Goal: Task Accomplishment & Management: Manage account settings

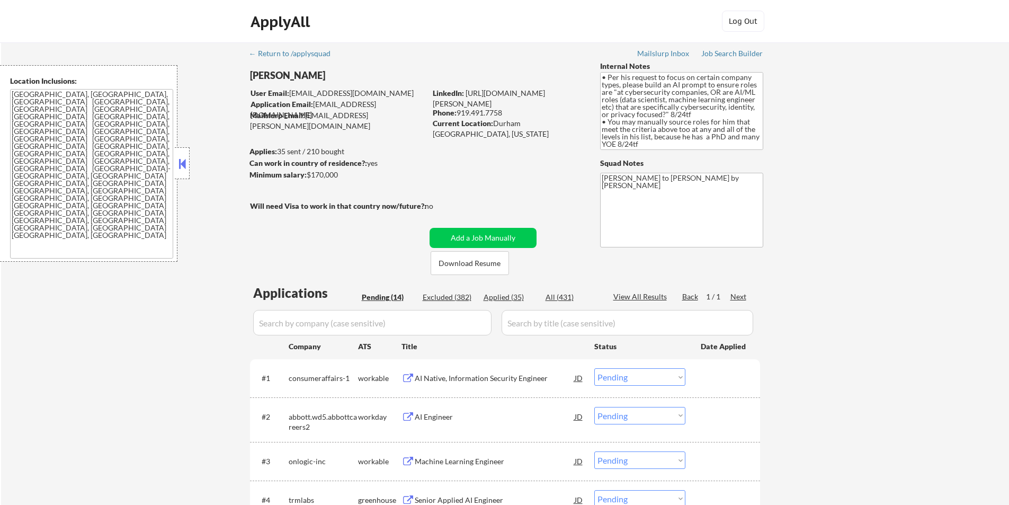
select select ""pending""
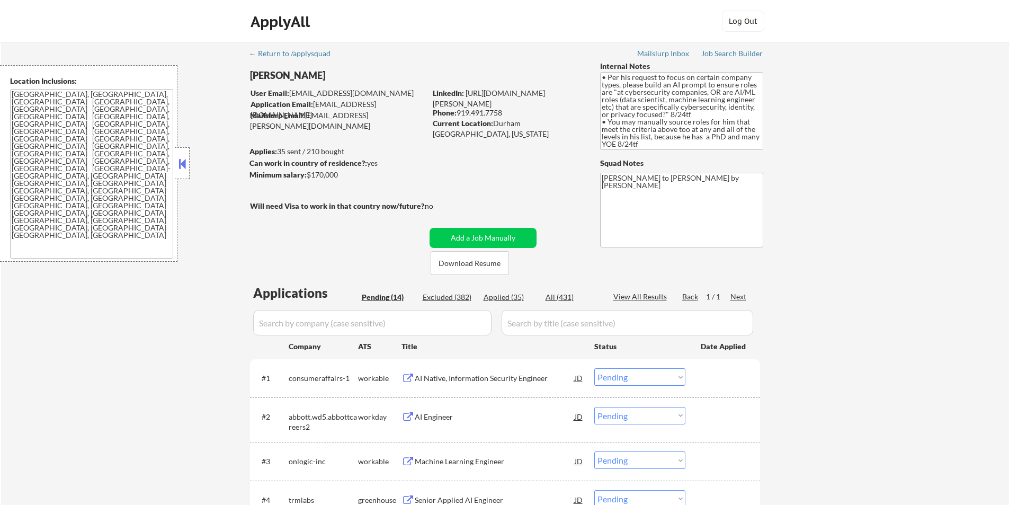
select select ""pending""
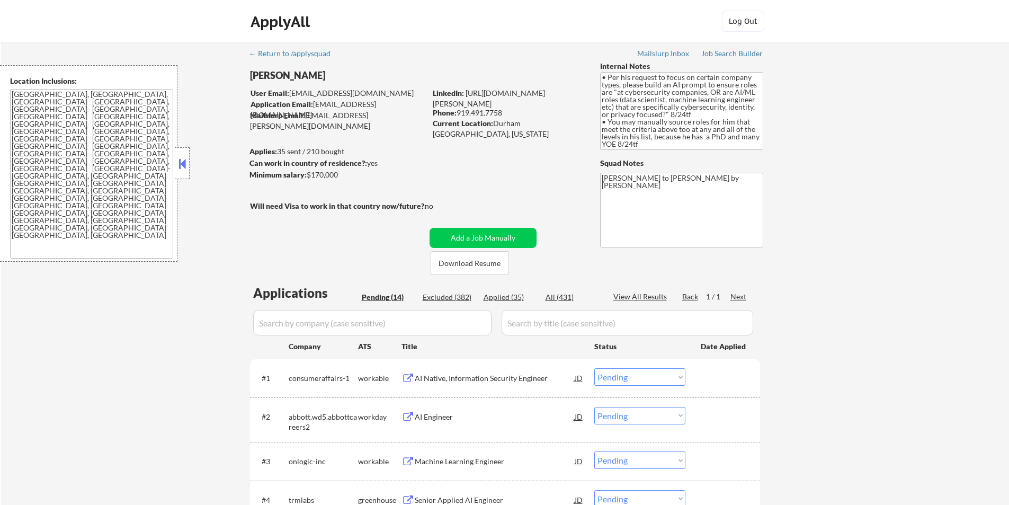
select select ""pending""
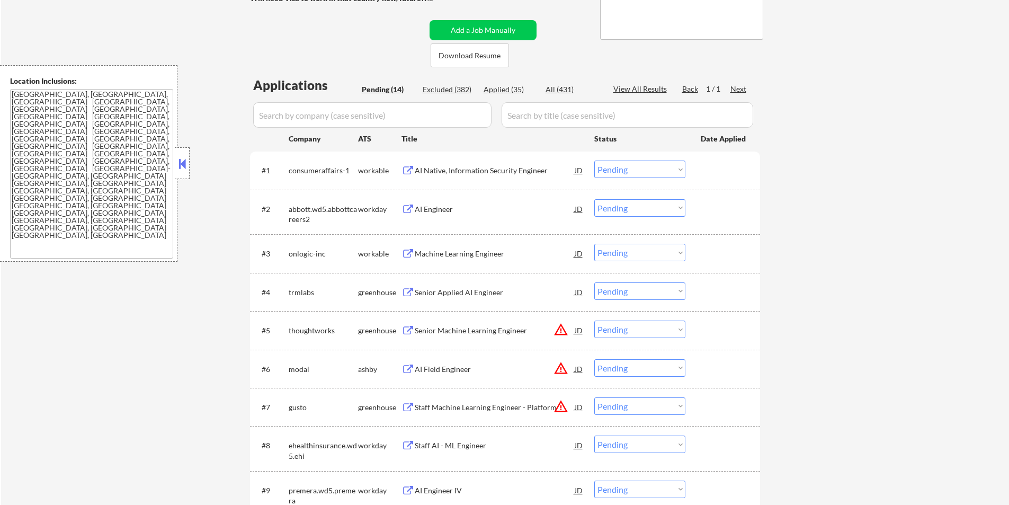
scroll to position [212, 0]
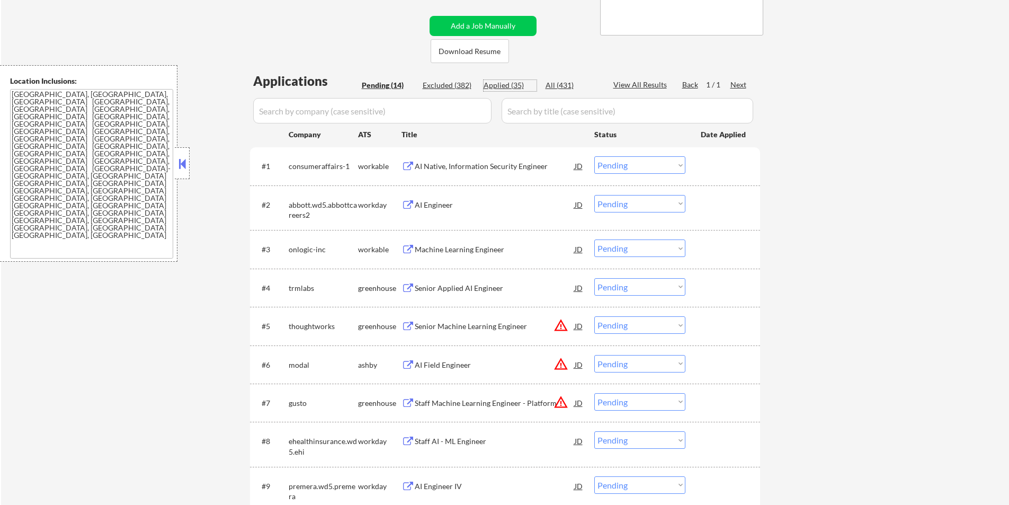
click at [496, 85] on div "Applied (35)" at bounding box center [510, 85] width 53 height 11
select select ""applied""
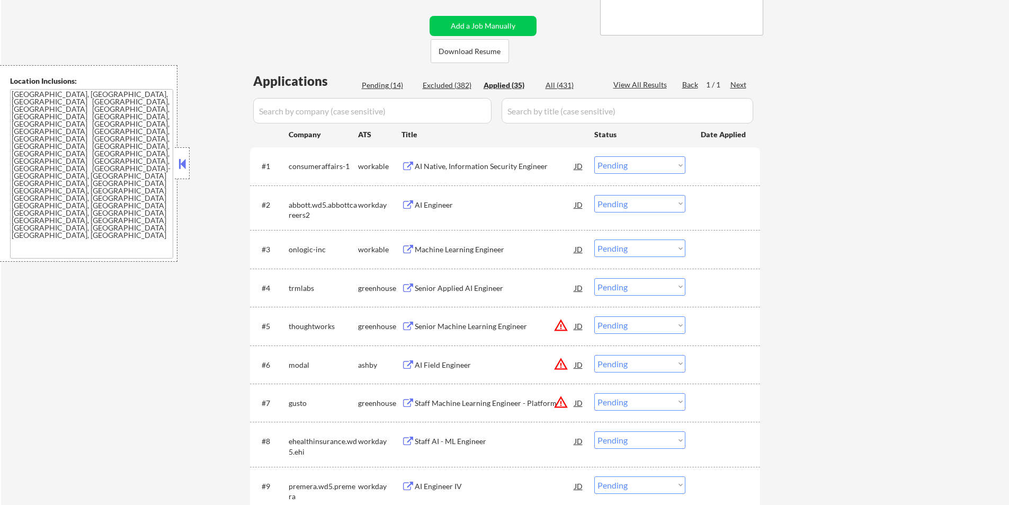
select select ""applied""
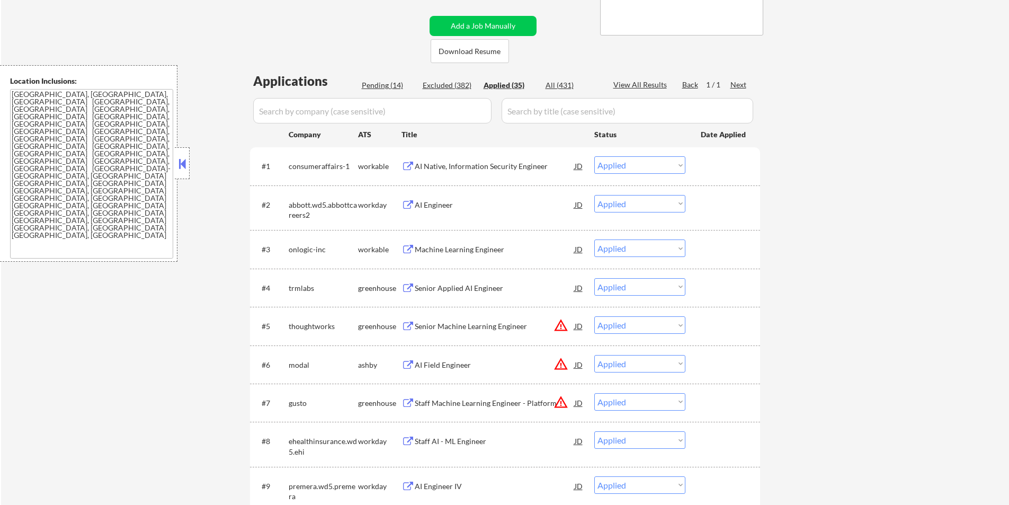
select select ""applied""
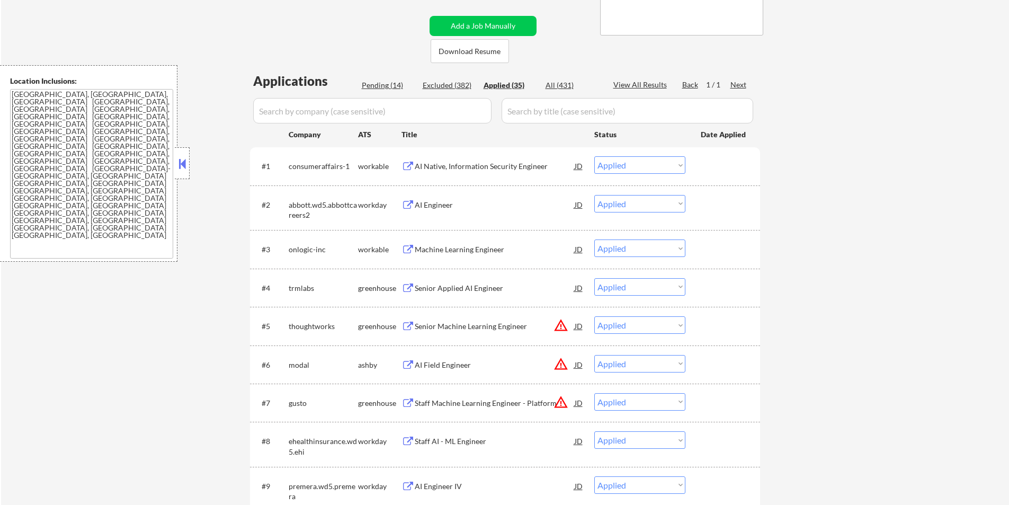
select select ""applied""
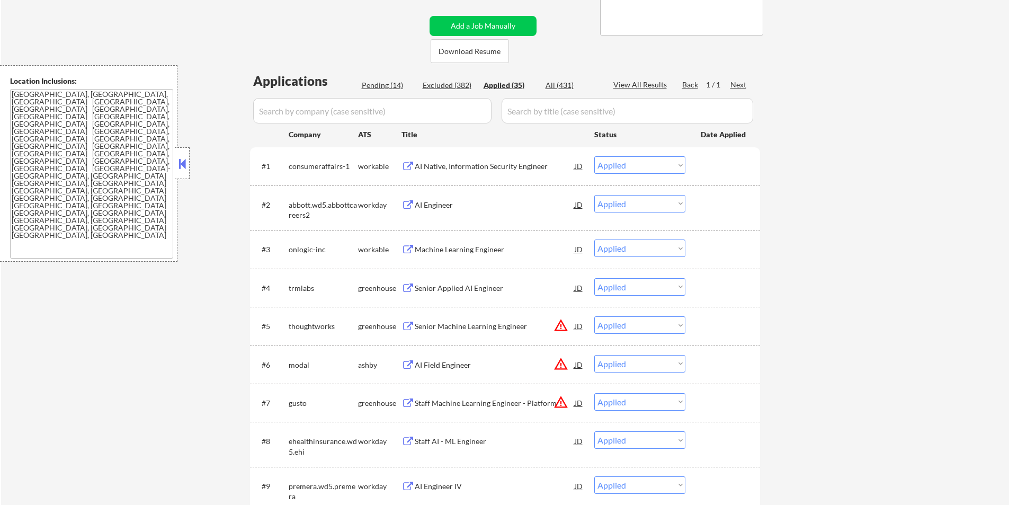
select select ""applied""
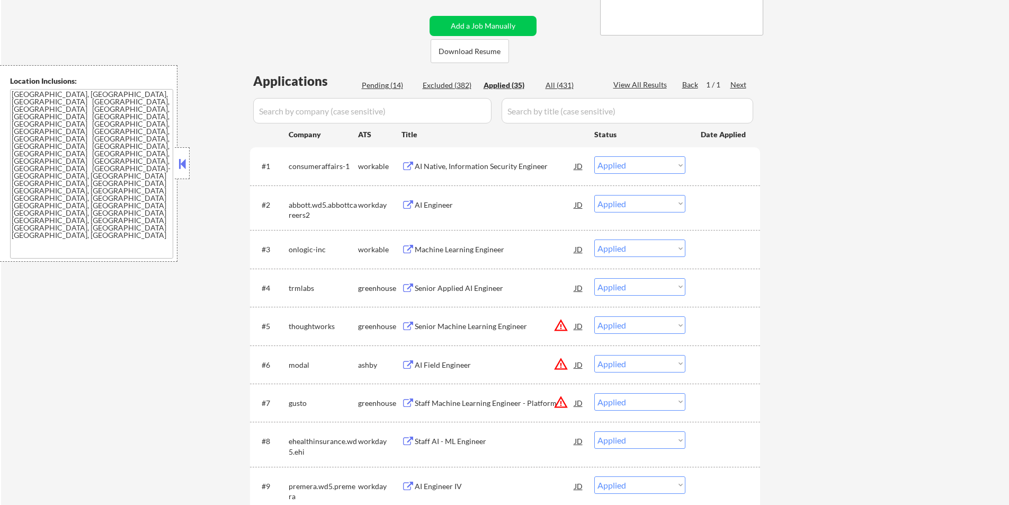
select select ""applied""
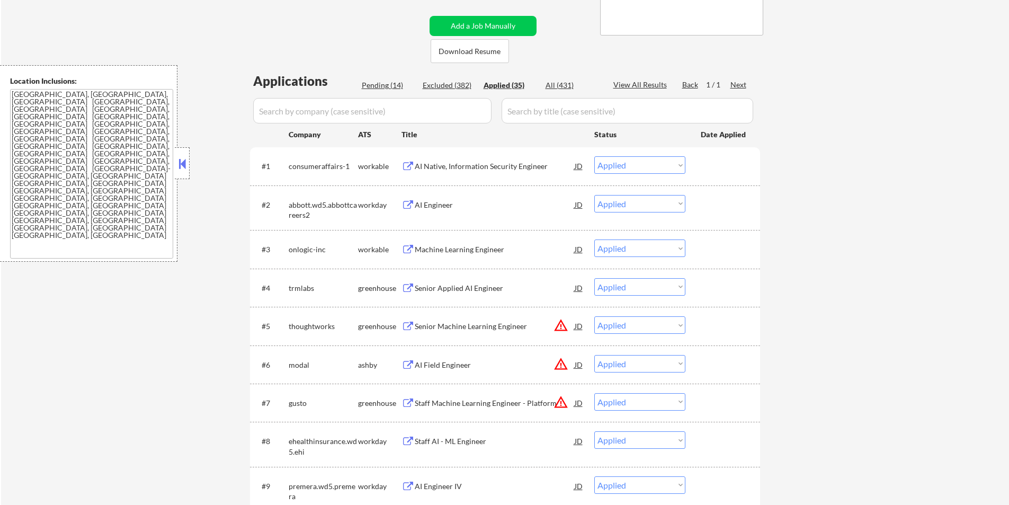
select select ""applied""
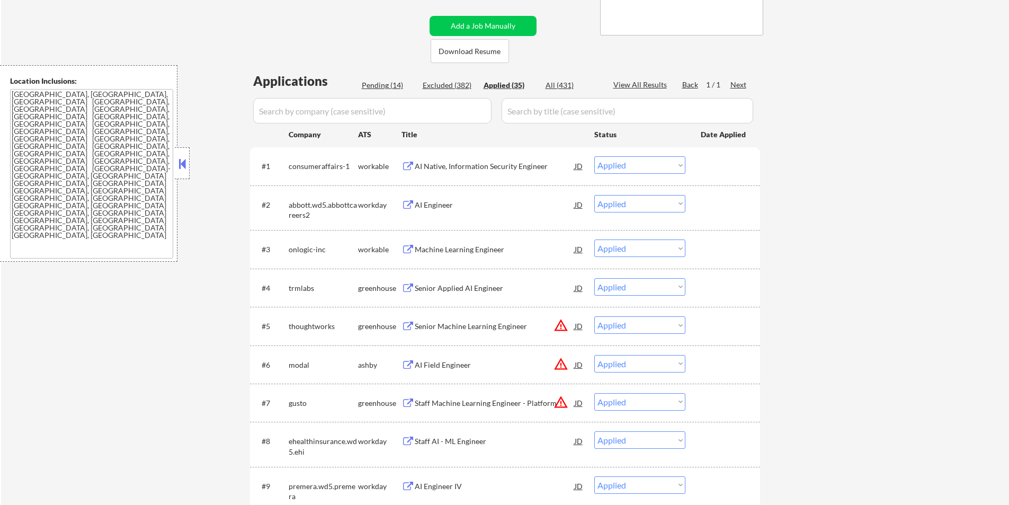
select select ""applied""
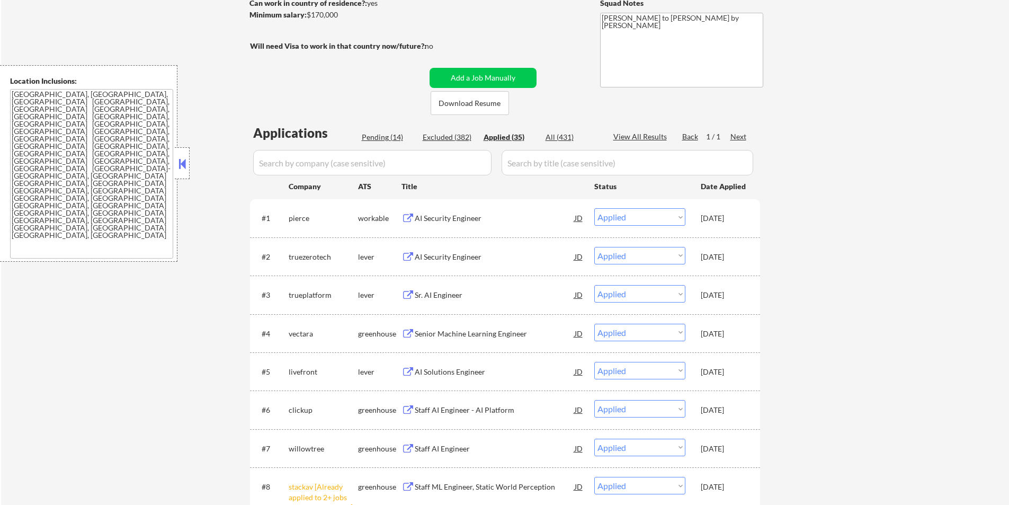
scroll to position [159, 0]
click at [368, 135] on div "Pending (14)" at bounding box center [388, 138] width 53 height 11
select select ""pending""
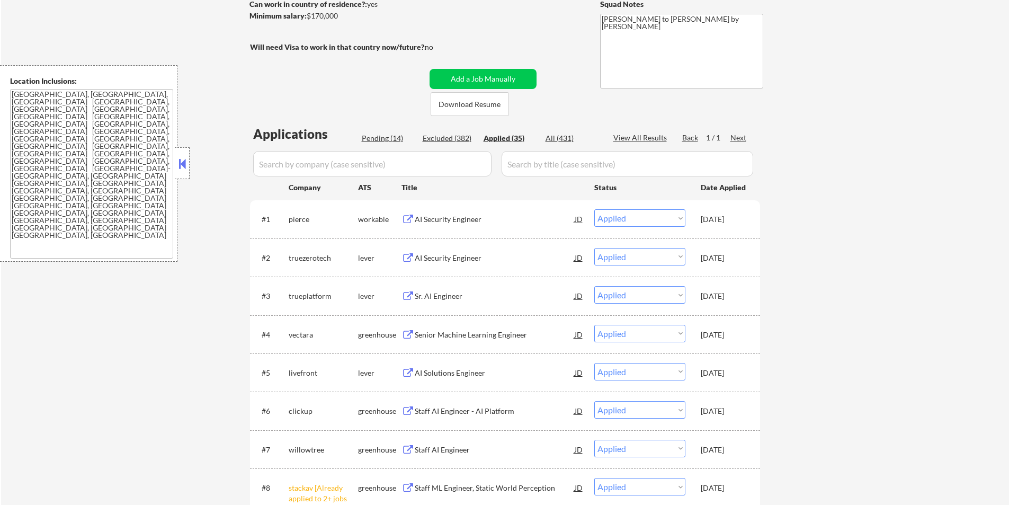
select select ""pending""
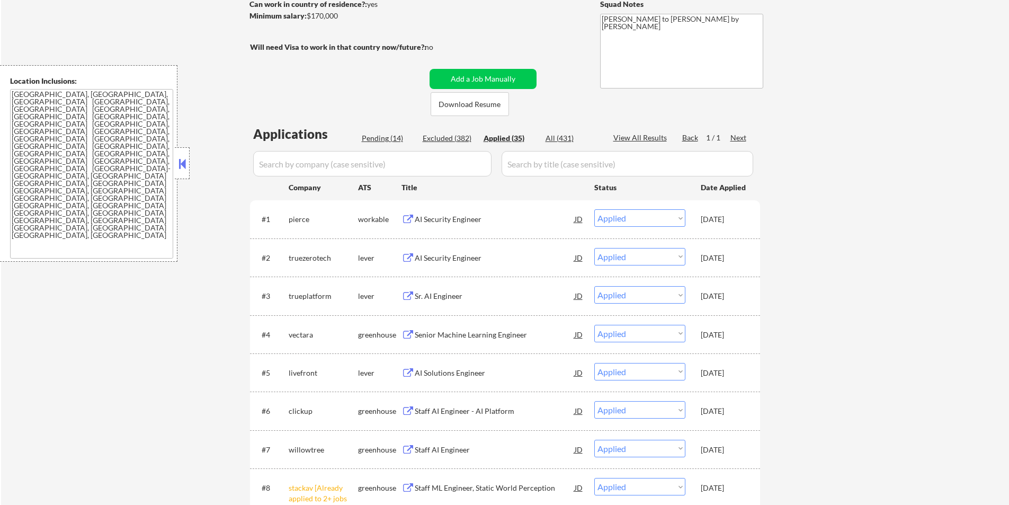
select select ""pending""
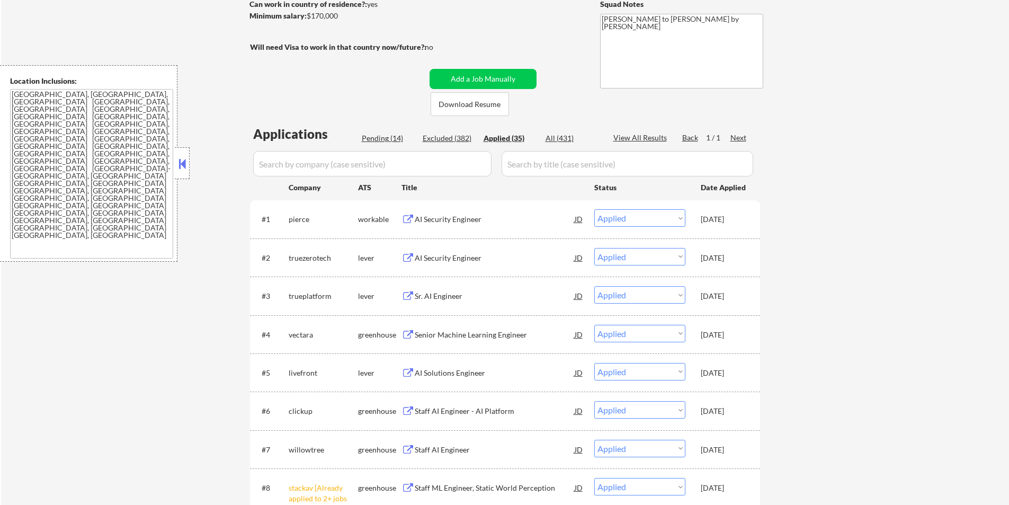
select select ""pending""
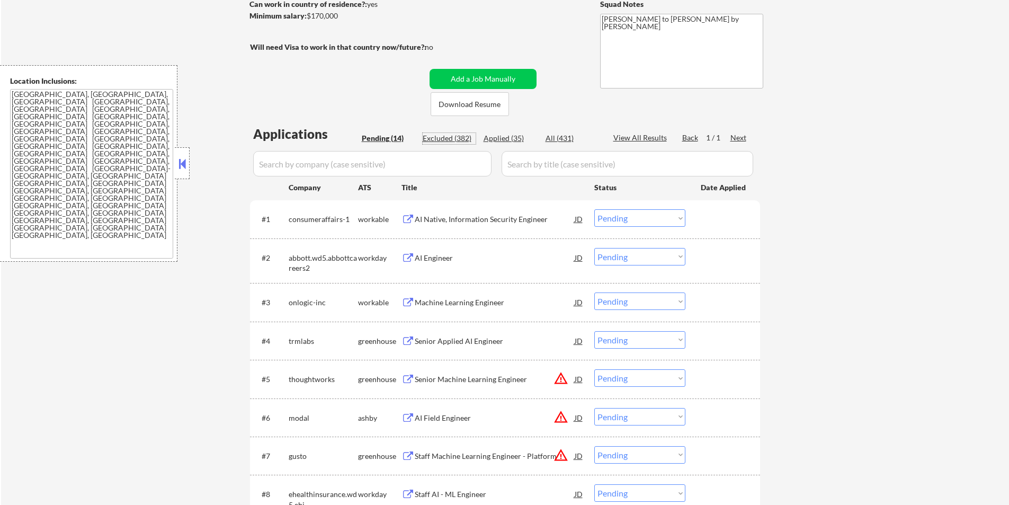
click at [462, 136] on div "Excluded (382)" at bounding box center [449, 138] width 53 height 11
select select ""excluded__expired_""
select select ""excluded""
select select ""excluded__bad_match_""
select select ""excluded__salary_""
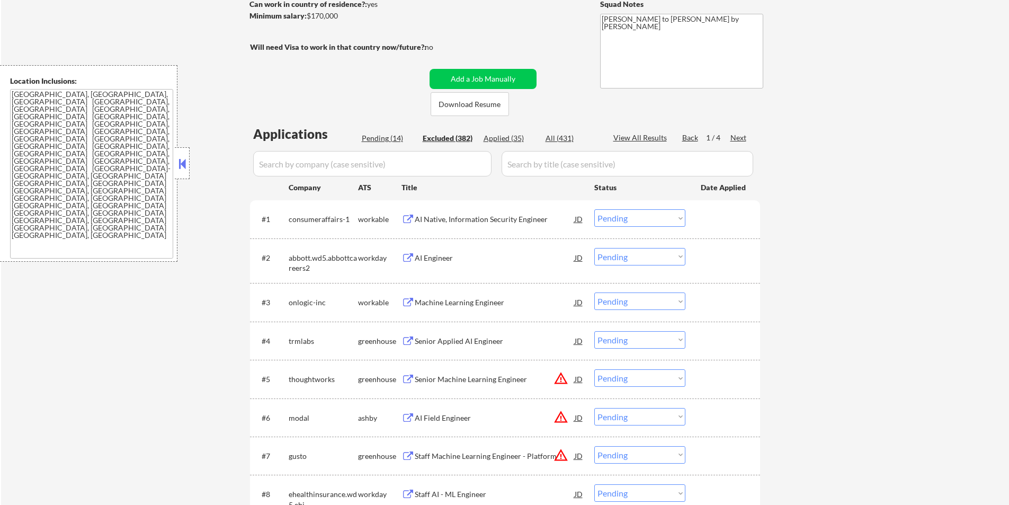
select select ""excluded__bad_match_""
select select ""excluded""
select select ""excluded__bad_match_""
select select ""excluded""
select select ""excluded__bad_match_""
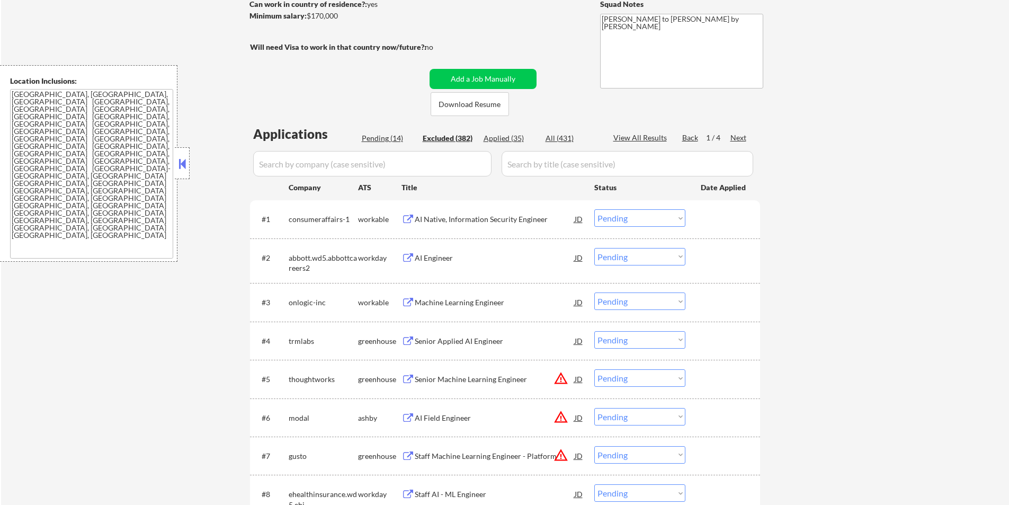
select select ""excluded__bad_match_""
select select ""excluded__salary_""
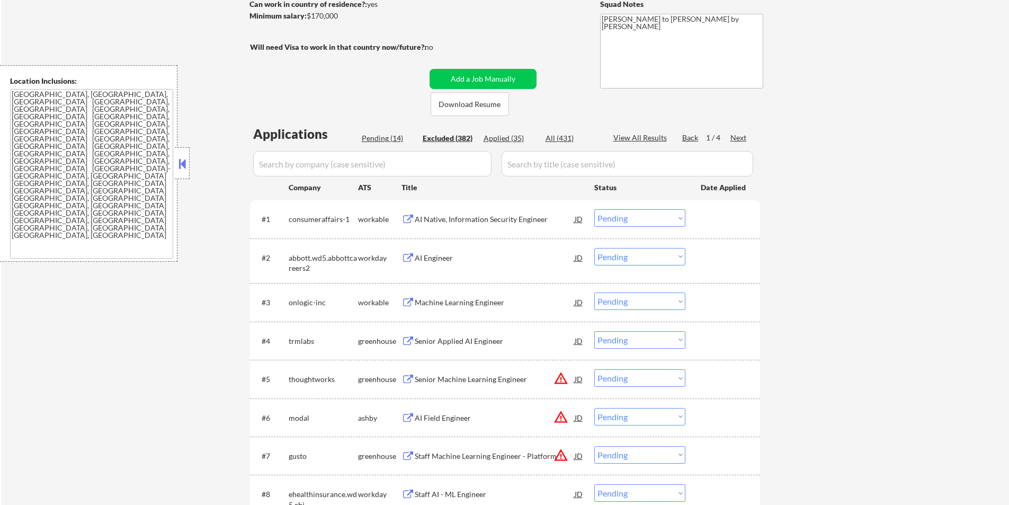
select select ""excluded__salary_""
select select ""excluded__expired_""
select select ""excluded__salary_""
select select ""excluded__other_""
select select ""excluded__expired_""
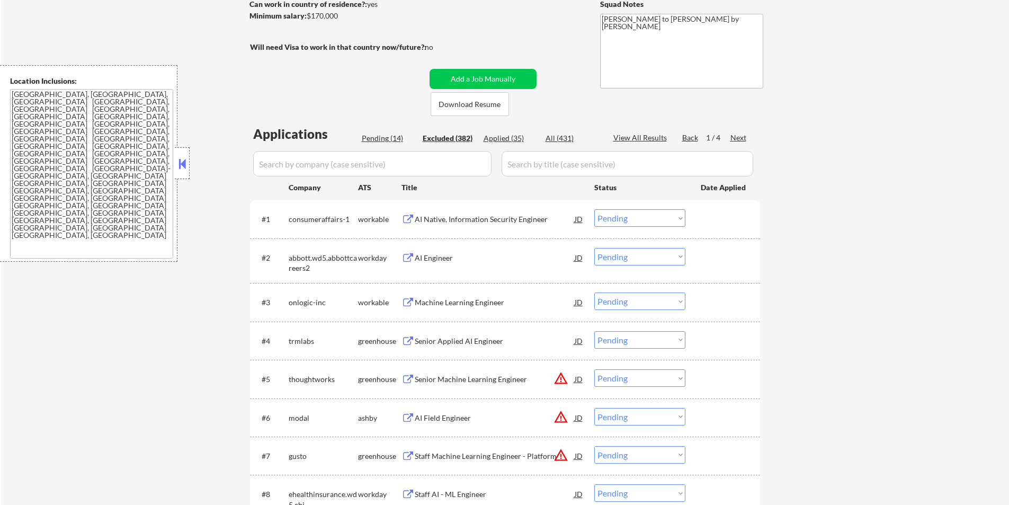
select select ""excluded__salary_""
select select ""excluded__location_""
select select ""excluded__bad_match_""
select select ""excluded""
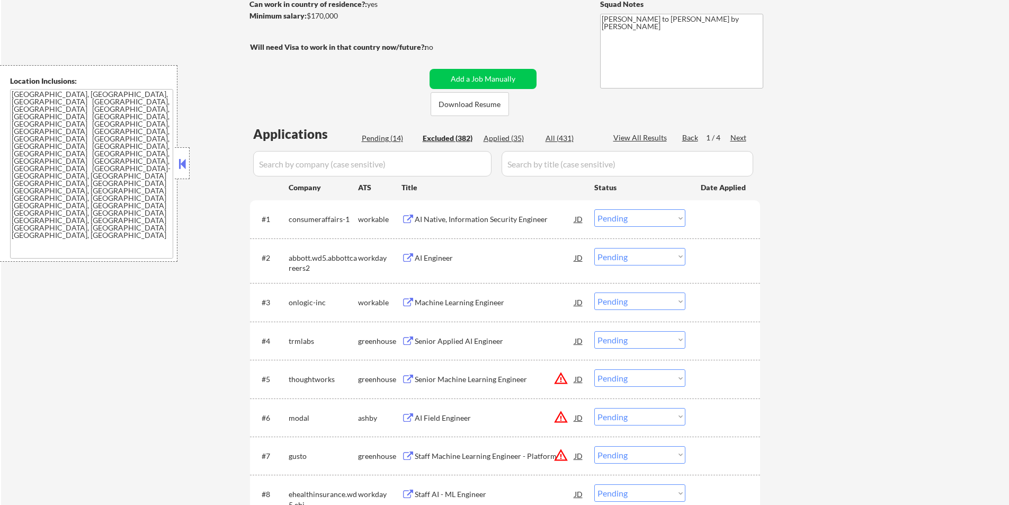
select select ""excluded""
select select ""excluded__other_""
select select ""excluded__salary_""
select select ""excluded__location_""
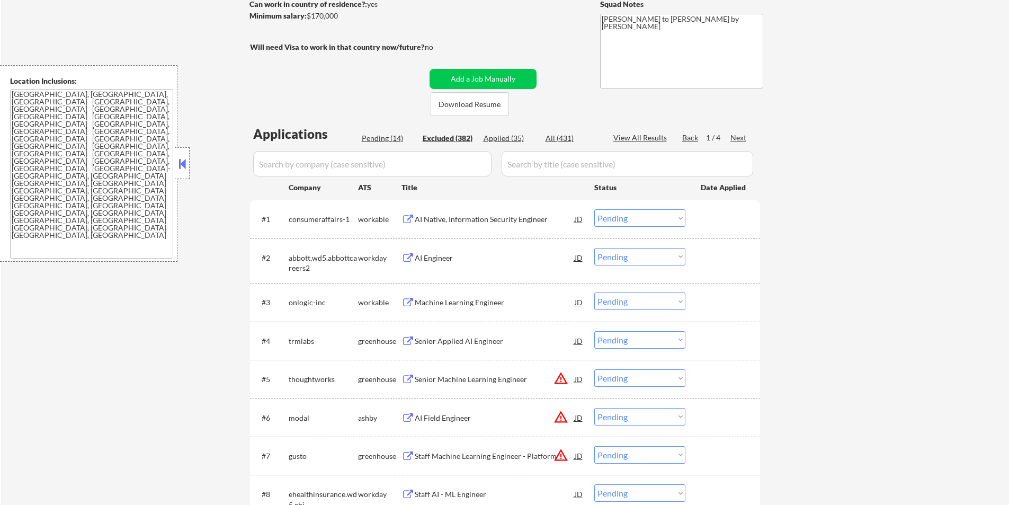
select select ""excluded__bad_match_""
select select ""excluded__salary_""
select select ""excluded__location_""
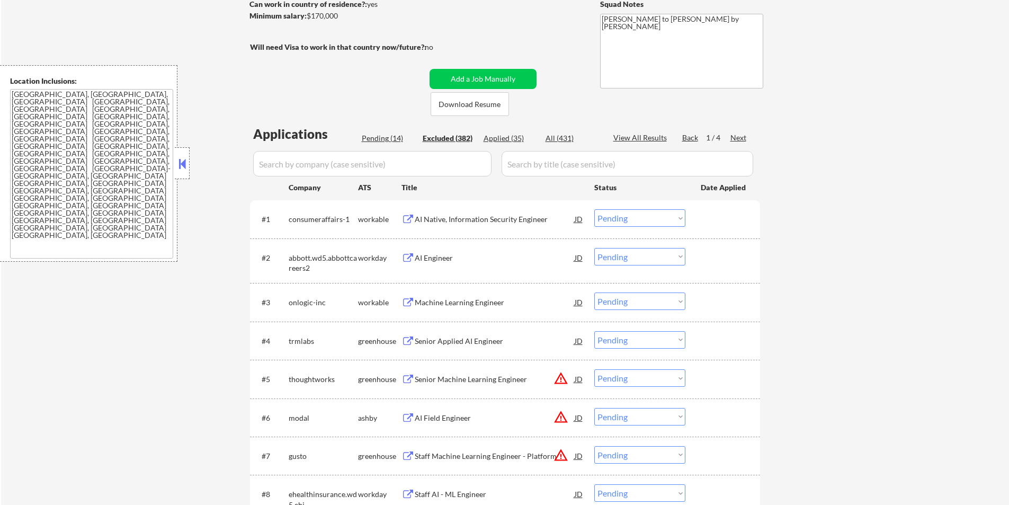
select select ""excluded__bad_match_""
select select ""excluded__salary_""
select select ""excluded__expired_""
select select ""excluded""
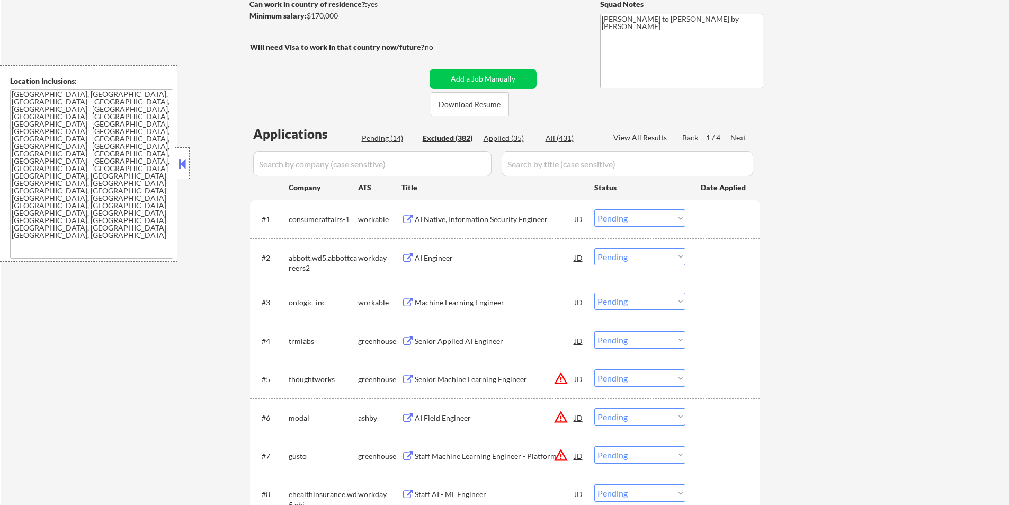
select select ""excluded__expired_""
select select ""excluded__bad_match_""
select select ""excluded""
select select ""excluded__salary_""
select select ""excluded__bad_match_""
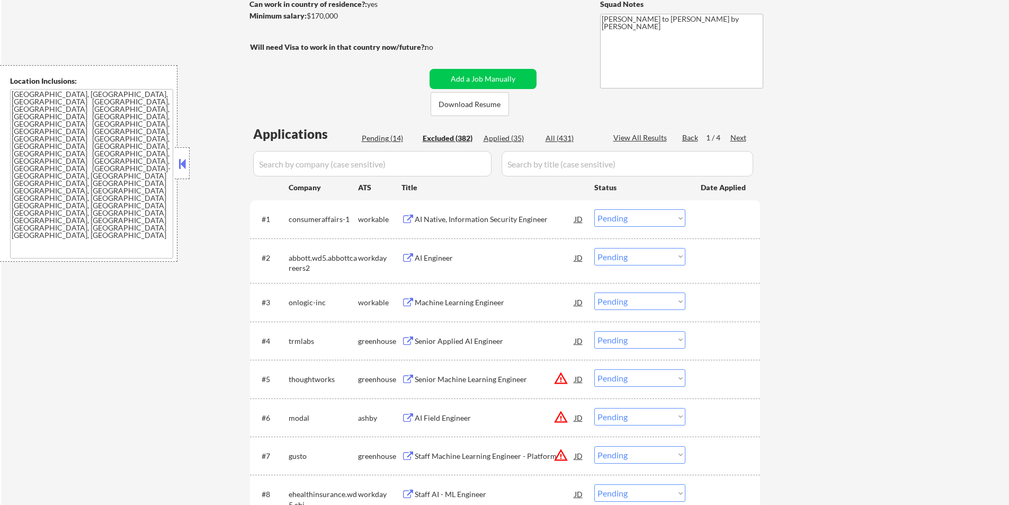
select select ""excluded__bad_match_""
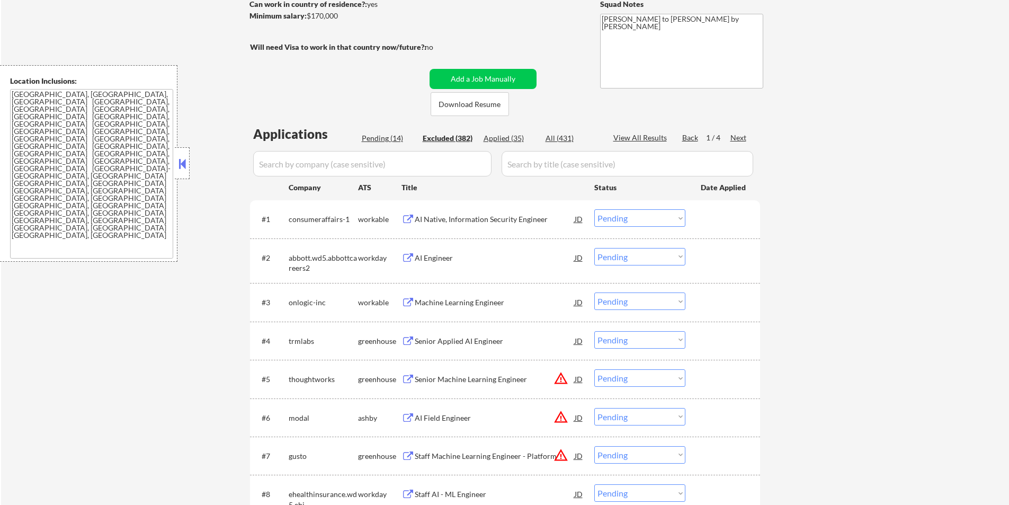
select select ""excluded__bad_match_""
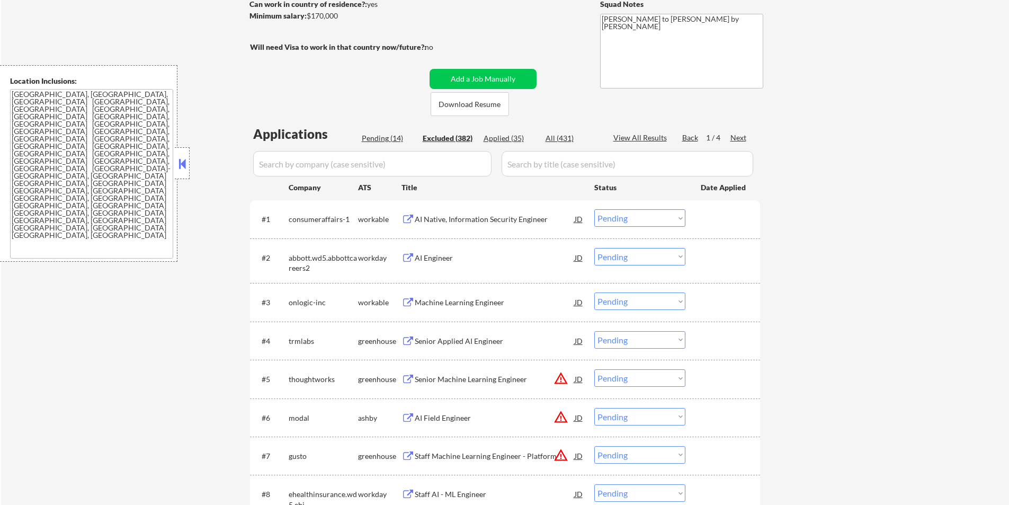
select select ""excluded__bad_match_""
select select ""excluded__salary_""
select select ""excluded__expired_""
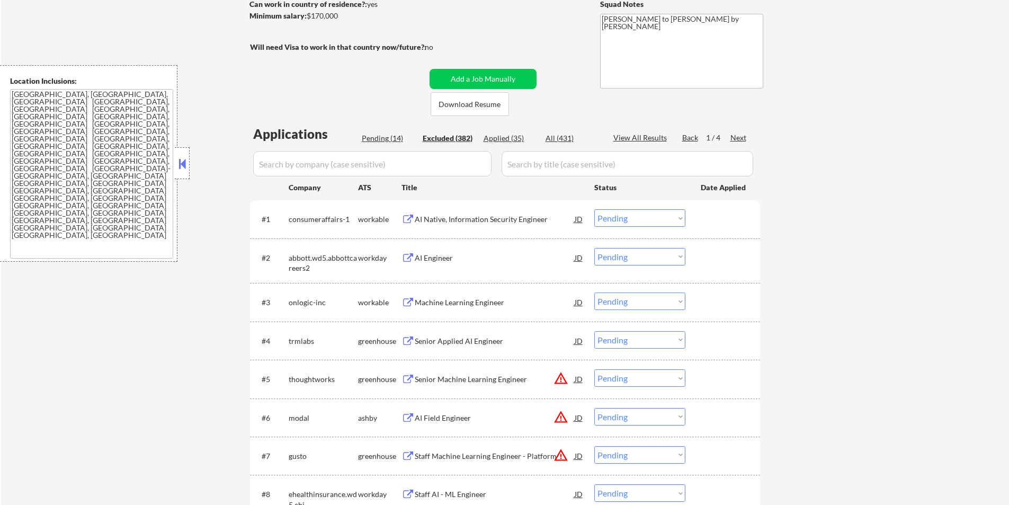
select select ""excluded__other_""
select select ""excluded__bad_match_""
select select ""excluded__expired_""
select select ""excluded__bad_match_""
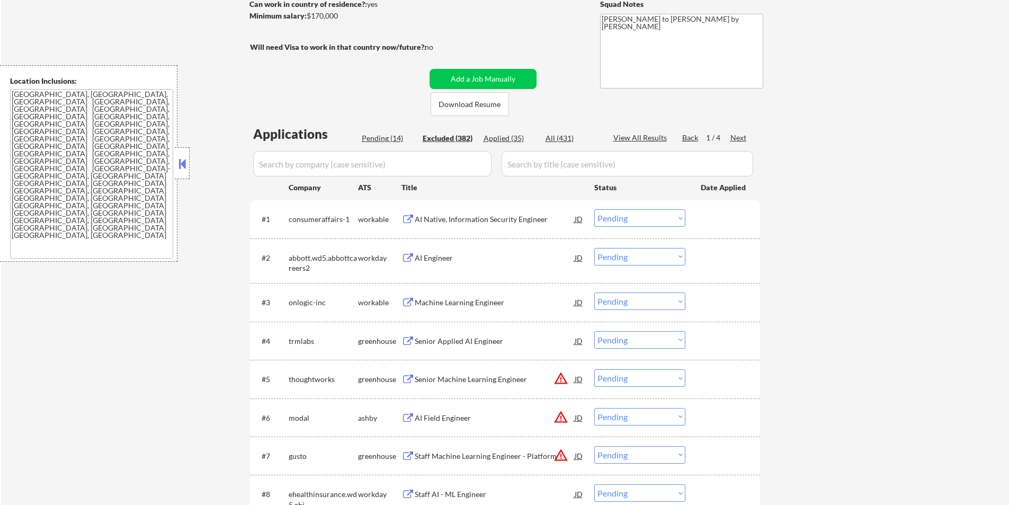
select select ""excluded__bad_match_""
select select ""excluded__location_""
select select ""excluded__expired_""
select select ""excluded__salary_""
select select ""excluded""
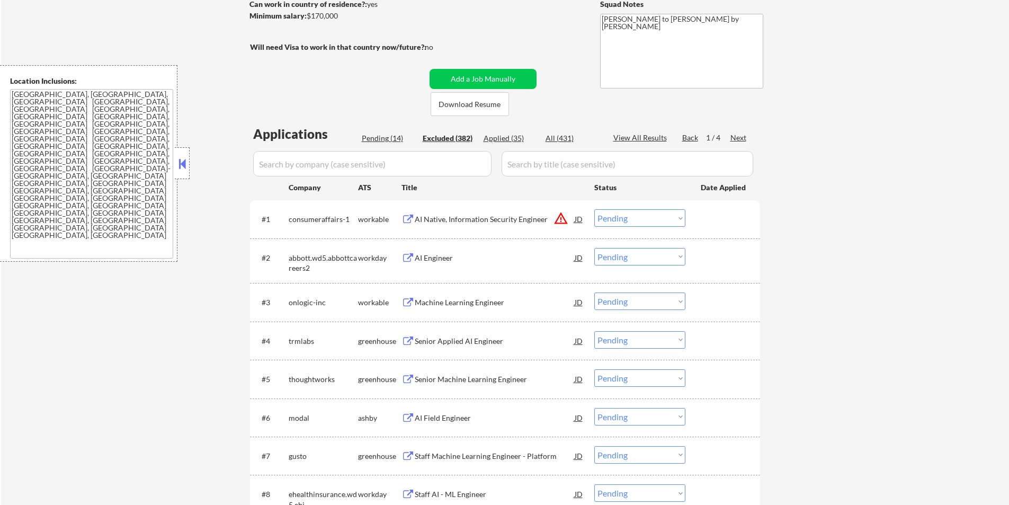
select select ""excluded__bad_match_""
select select ""excluded__salary_""
select select ""excluded__expired_""
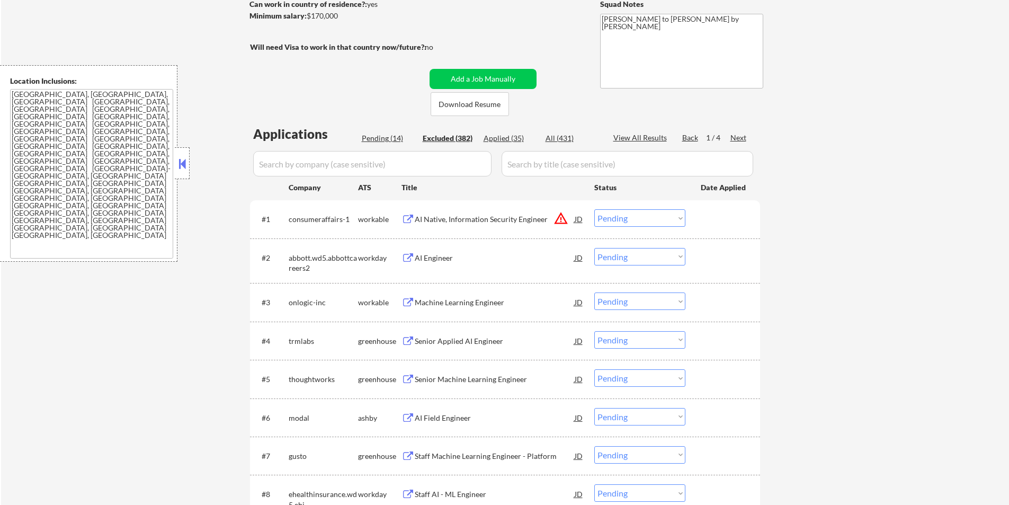
select select ""excluded__other_""
select select ""excluded""
select select ""excluded__bad_match_""
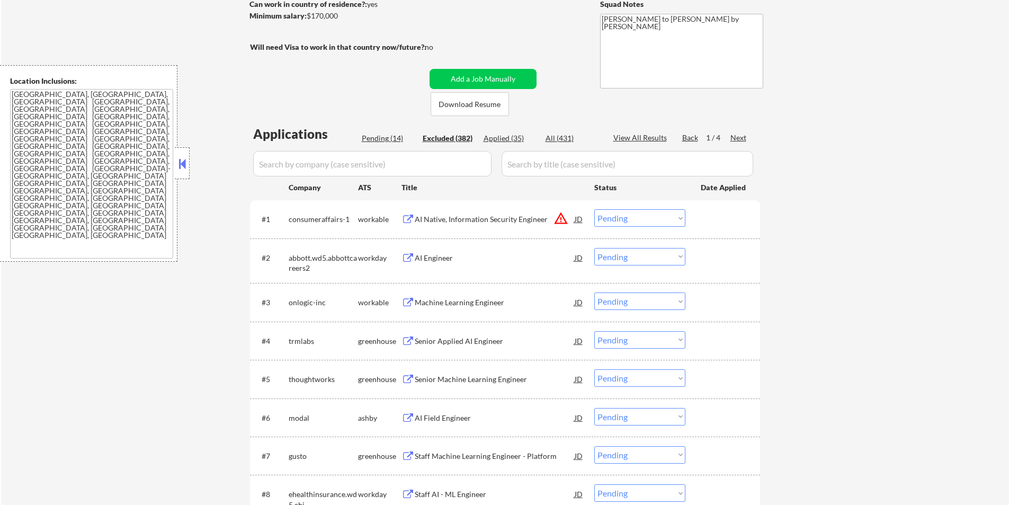
select select ""excluded""
select select ""excluded__expired_""
select select ""excluded__bad_match_""
select select ""excluded__expired_""
select select ""excluded""
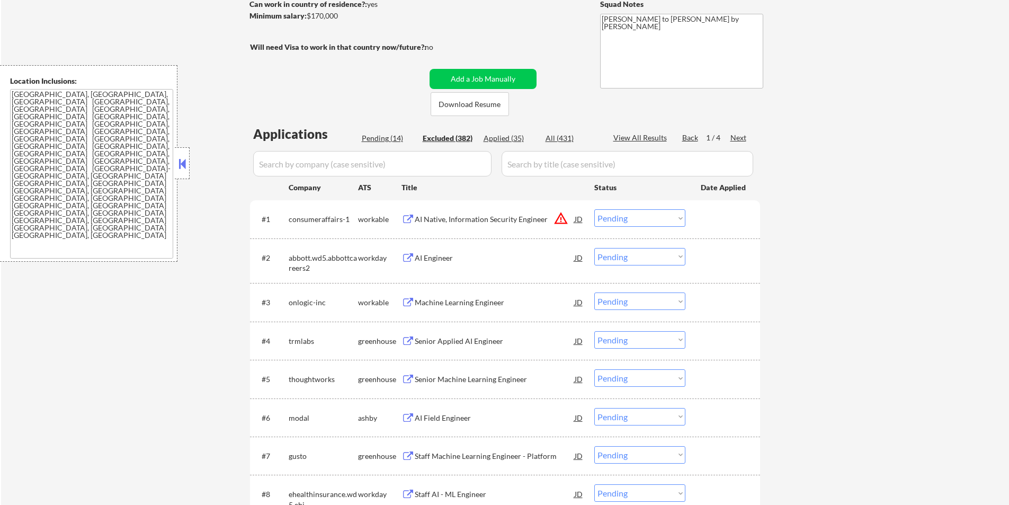
select select ""excluded__bad_match_""
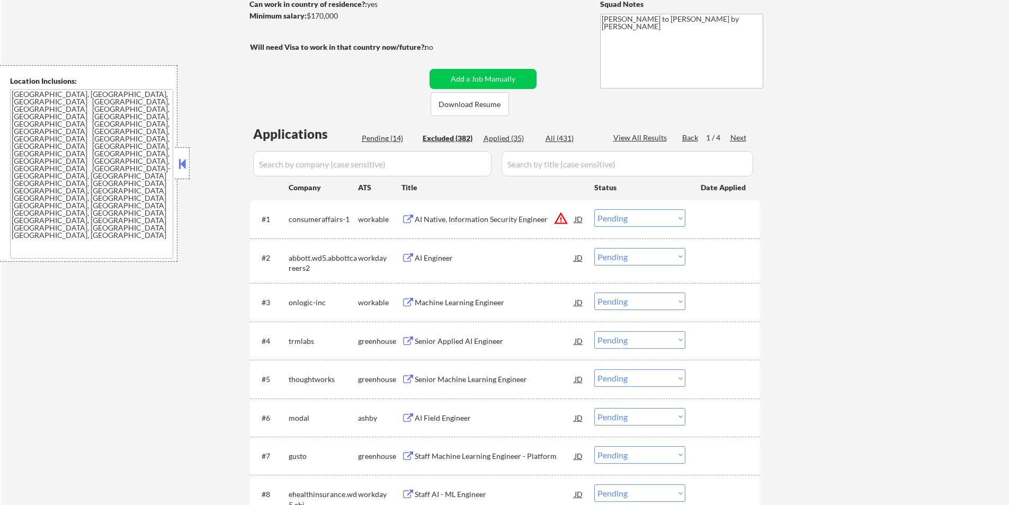
select select ""excluded__salary_""
select select ""excluded__bad_match_""
select select ""excluded__salary_""
select select ""excluded__other_""
select select ""excluded""
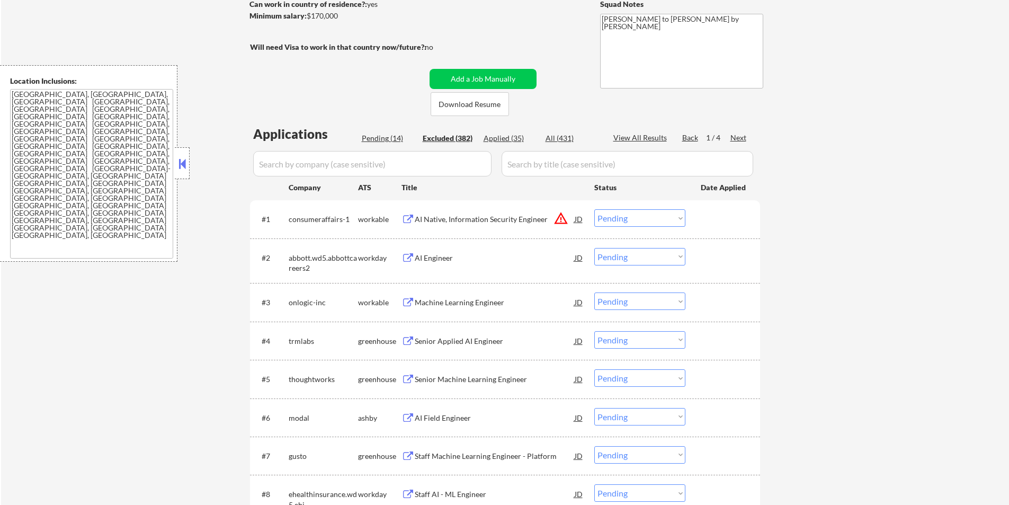
select select ""excluded__expired_""
select select ""excluded__bad_match_""
select select ""excluded__salary_""
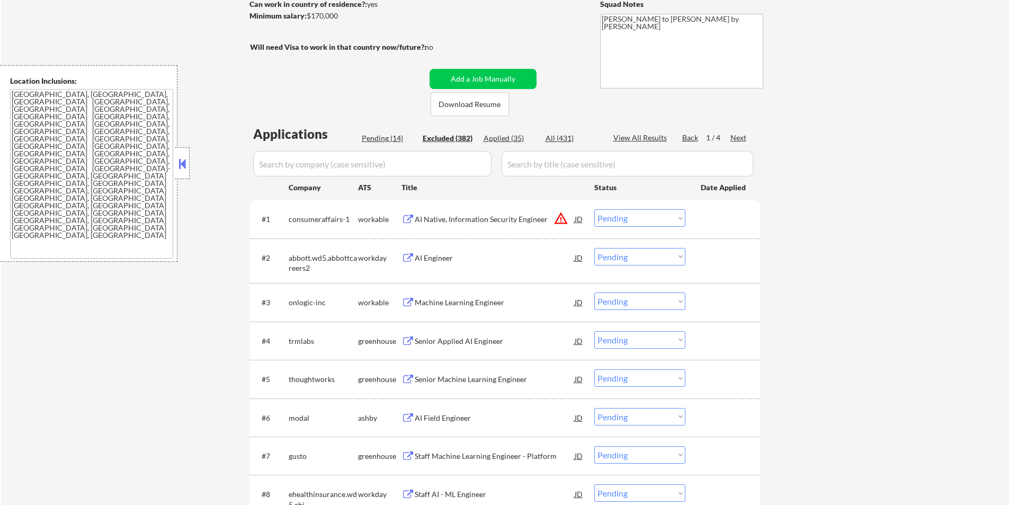
select select ""excluded__location_""
click at [461, 136] on div "Excluded (382)" at bounding box center [449, 138] width 53 height 11
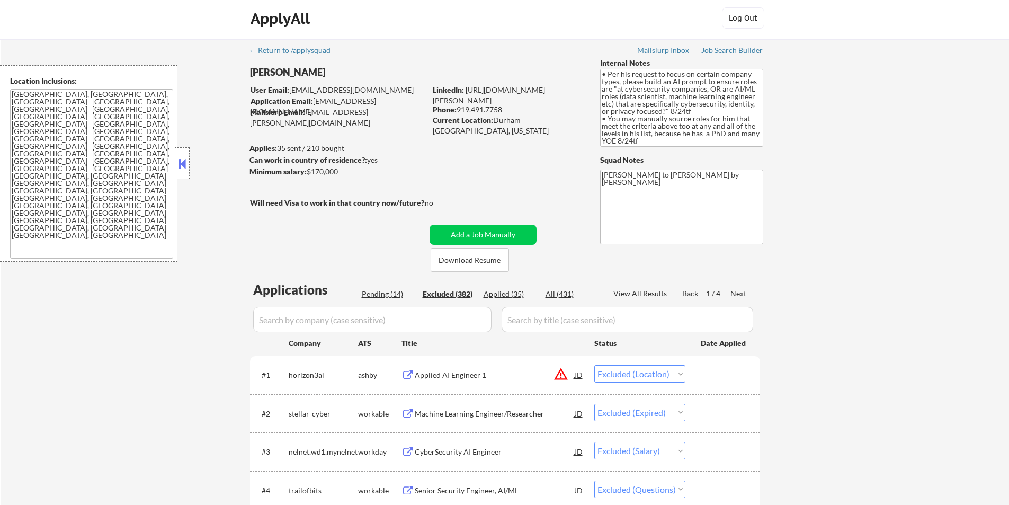
scroll to position [0, 0]
